Goal: Ask a question

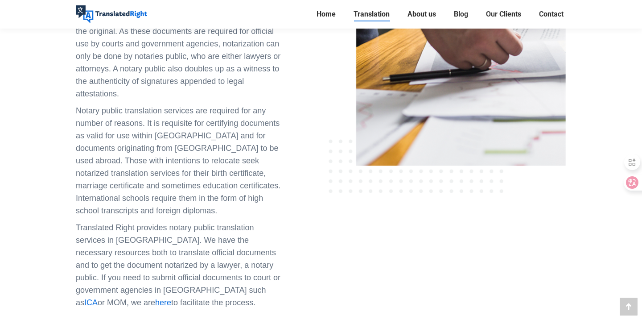
scroll to position [441, 0]
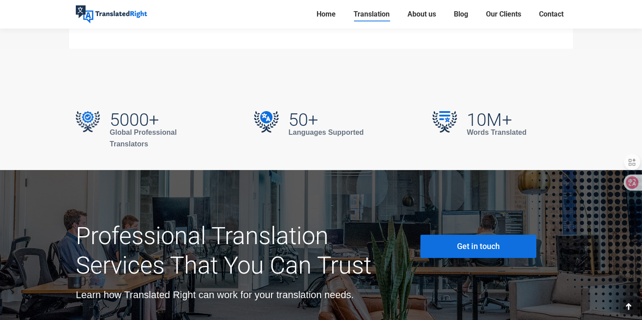
scroll to position [3130, 0]
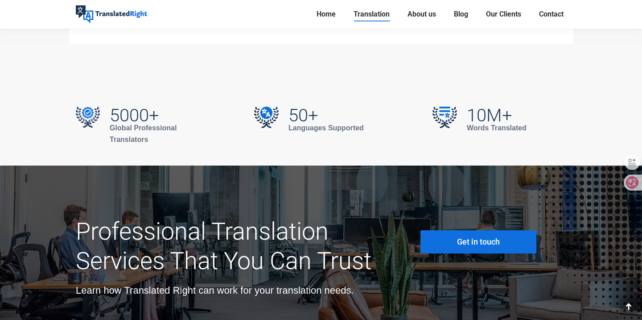
click at [447, 230] on link "Get in touch" at bounding box center [478, 241] width 116 height 23
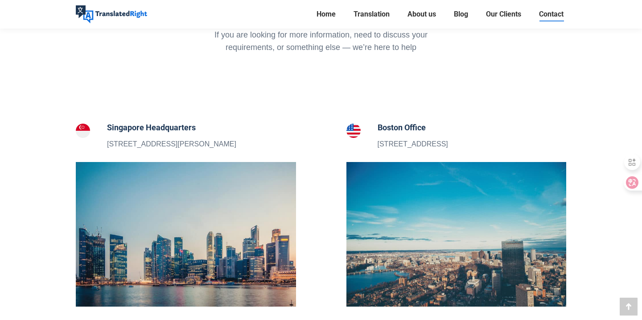
scroll to position [236, 0]
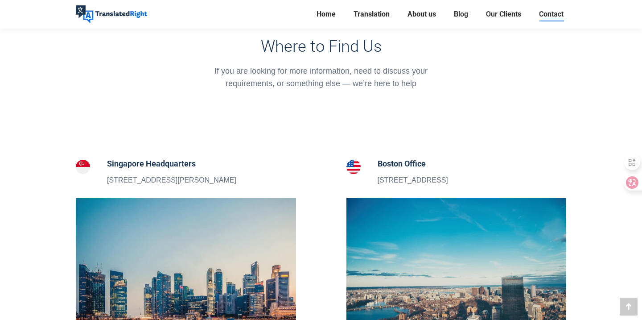
click at [151, 159] on h5 "Singapore Headquarters" at bounding box center [171, 163] width 129 height 12
click at [149, 183] on p "5 Peck Hay Road, Singapore 228307" at bounding box center [171, 180] width 129 height 12
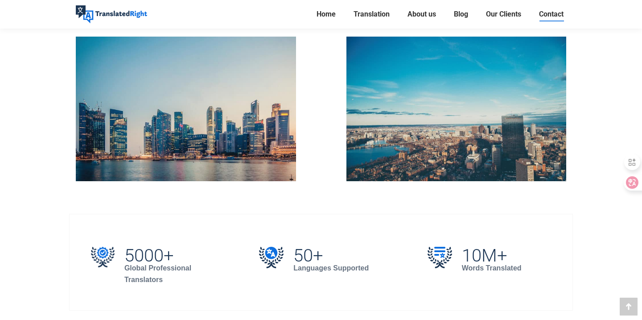
click at [145, 138] on img at bounding box center [186, 109] width 220 height 144
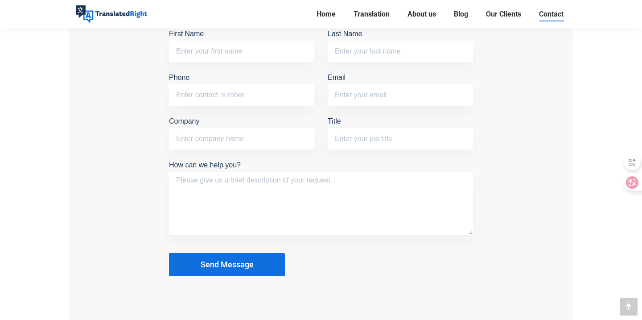
scroll to position [789, 0]
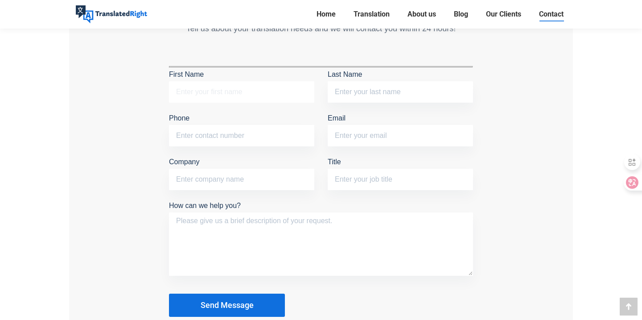
click at [228, 93] on input "First Name" at bounding box center [241, 91] width 145 height 21
type input "Men"
type input "Yidi"
type input "84434513"
type input "menyidi@gmail.com"
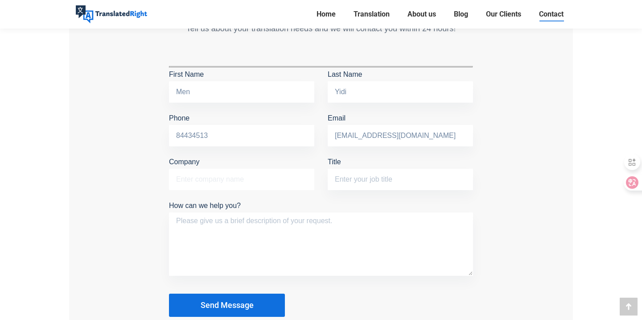
click at [229, 181] on input "Company" at bounding box center [241, 179] width 145 height 21
type input "NTU"
click at [345, 183] on input "Title" at bounding box center [400, 179] width 145 height 21
type input "Student"
click at [304, 219] on textarea "How can we help you?" at bounding box center [321, 243] width 304 height 63
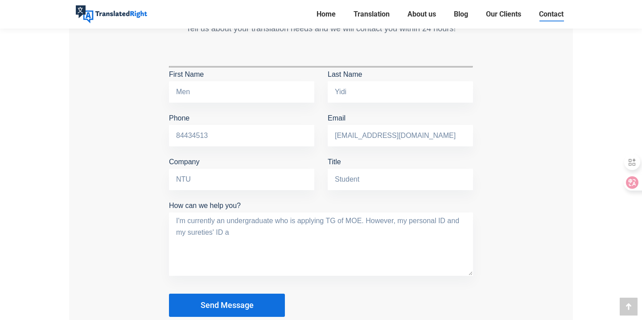
click at [396, 222] on textarea "I'm currently an undergraduate who is applying TG of MOE. However, my personal …" at bounding box center [321, 243] width 304 height 63
click at [349, 238] on textarea "I'm currently an undergraduate who is applying TG of MOE. However, since I'm fr…" at bounding box center [321, 243] width 304 height 63
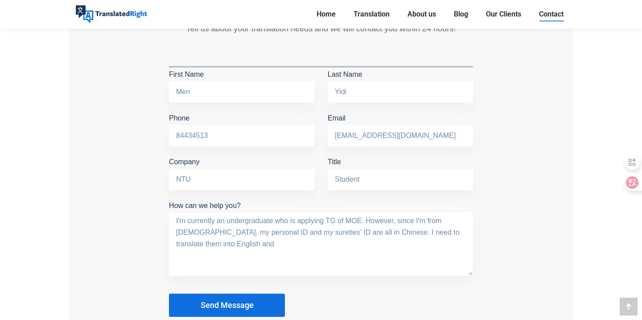
click at [350, 243] on textarea "I'm currently an undergraduate who is applying TG of MOE. However, since I'm fr…" at bounding box center [321, 243] width 304 height 63
type textarea "I'm currently an undergraduate who is applying TG of MOE. However, since I'm fr…"
click at [251, 308] on button "Send Message" at bounding box center [227, 304] width 116 height 23
click at [237, 303] on span "Send Message" at bounding box center [227, 304] width 53 height 9
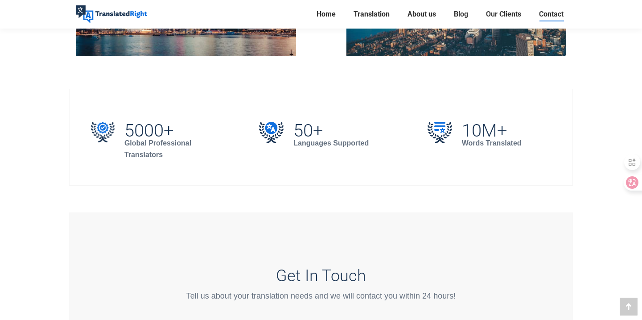
scroll to position [265, 0]
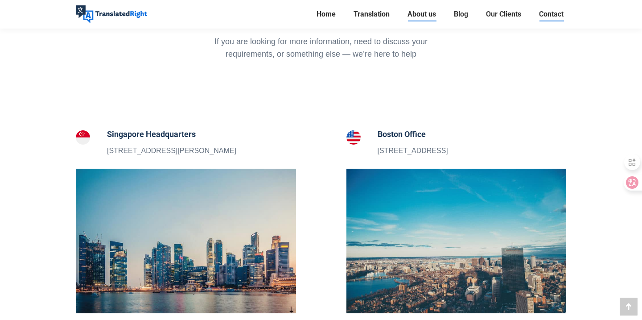
click at [425, 14] on span "About us" at bounding box center [421, 14] width 29 height 9
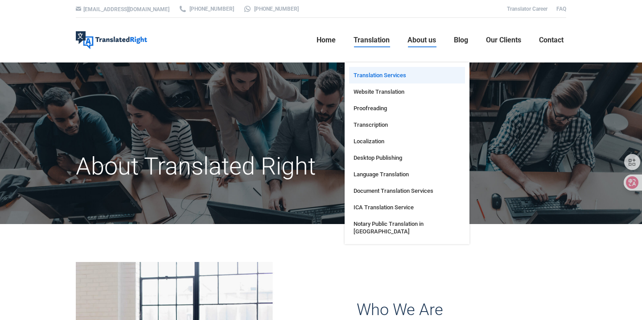
click at [378, 78] on span "Translation Services" at bounding box center [380, 75] width 53 height 8
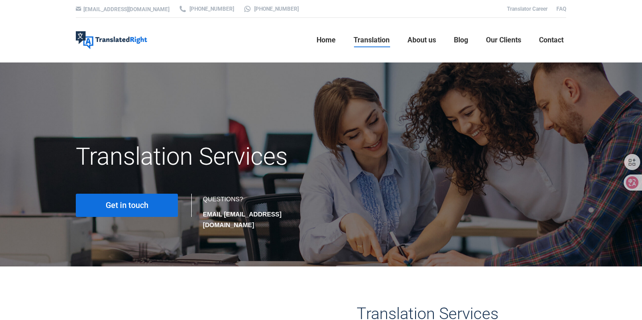
click at [131, 37] on img at bounding box center [111, 40] width 71 height 18
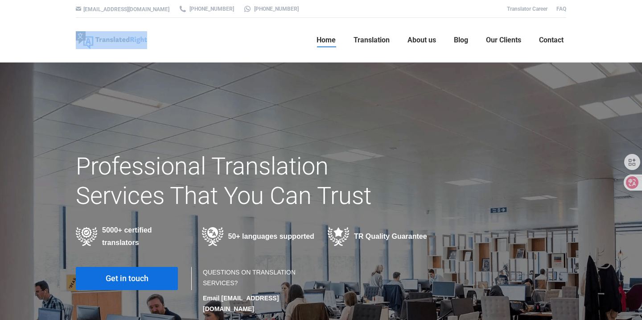
drag, startPoint x: 151, startPoint y: 39, endPoint x: 102, endPoint y: 41, distance: 48.7
click at [102, 41] on header "Translated Right Professional Translation Services Home Translation Translation…" at bounding box center [320, 40] width 535 height 45
click at [102, 41] on img at bounding box center [111, 40] width 71 height 18
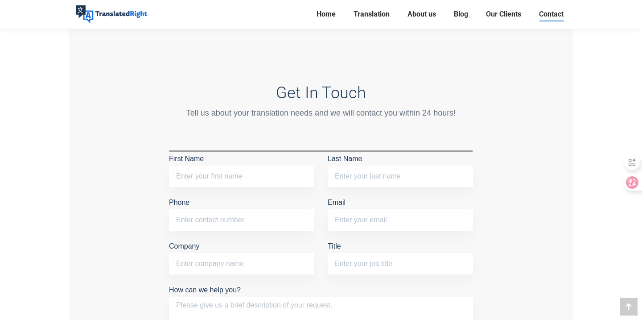
scroll to position [761, 0]
